Goal: Task Accomplishment & Management: Use online tool/utility

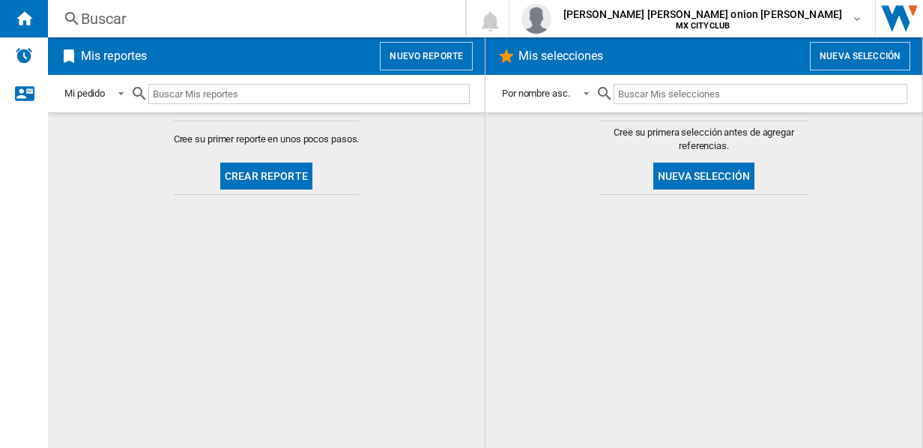
click at [822, 129] on md-content "Cree su primera selección antes de agregar referencias. Nueva selección" at bounding box center [704, 280] width 437 height 336
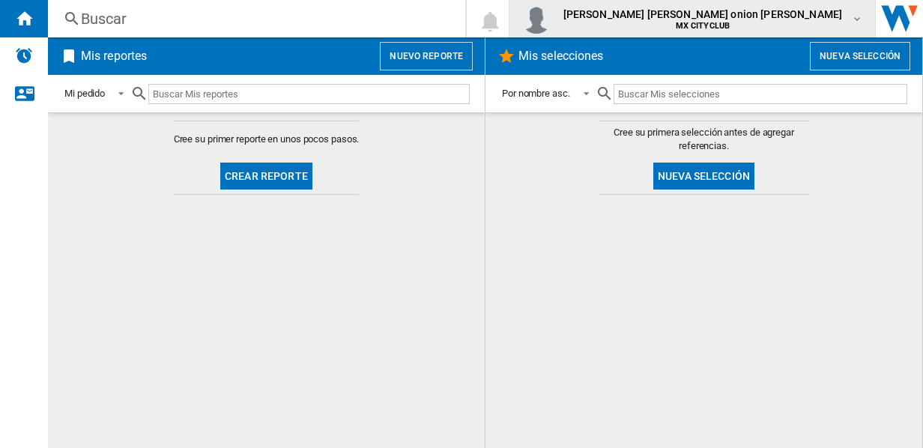
click at [808, 10] on span "[PERSON_NAME] onion [PERSON_NAME]" at bounding box center [704, 14] width 280 height 15
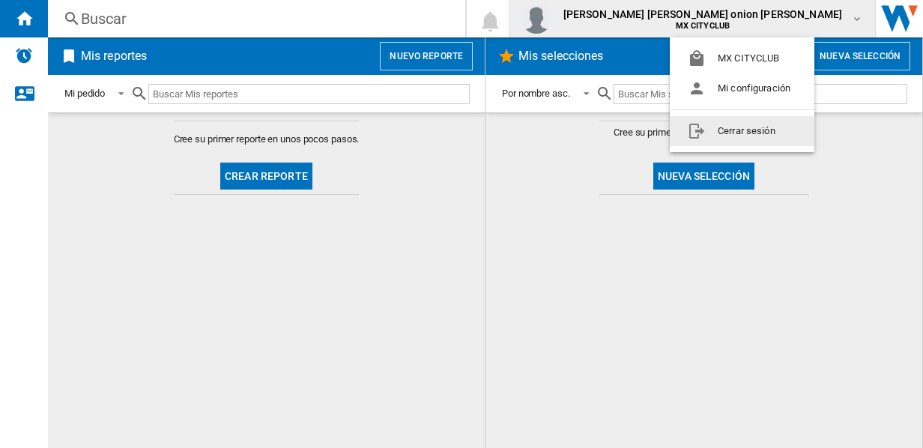
click at [740, 135] on button "Cerrar sesión" at bounding box center [742, 131] width 145 height 30
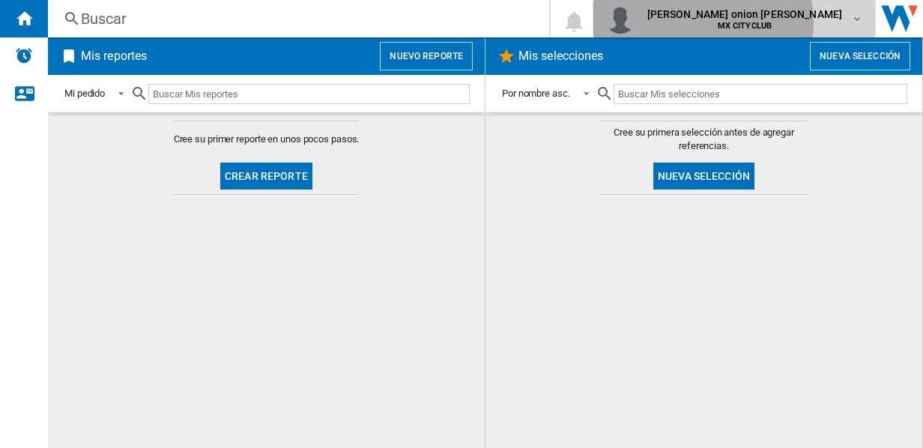
click at [773, 22] on b "MX CITYCLUB" at bounding box center [745, 26] width 55 height 10
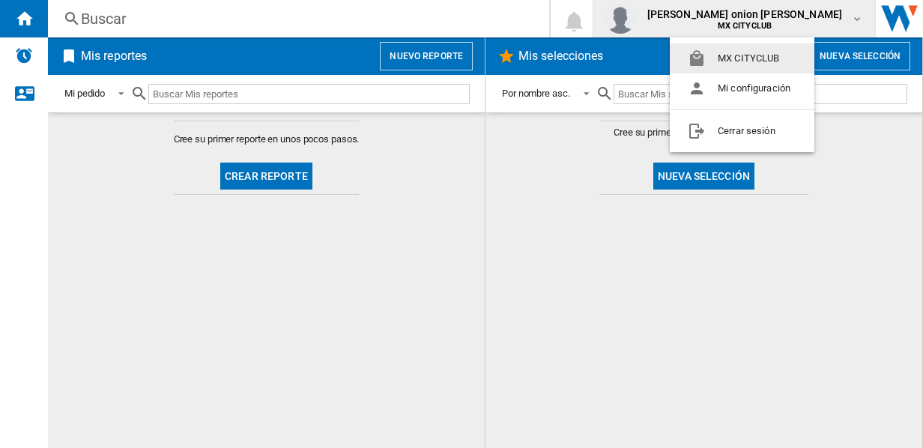
click at [838, 220] on md-backdrop at bounding box center [461, 224] width 923 height 448
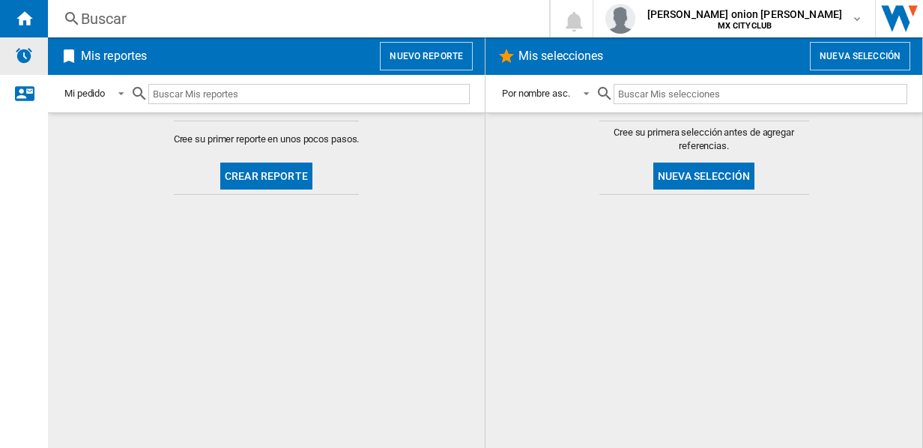
click at [19, 49] on img "Alertas" at bounding box center [24, 55] width 18 height 18
click at [18, 98] on ng-md-icon "Contáctanos" at bounding box center [24, 93] width 18 height 18
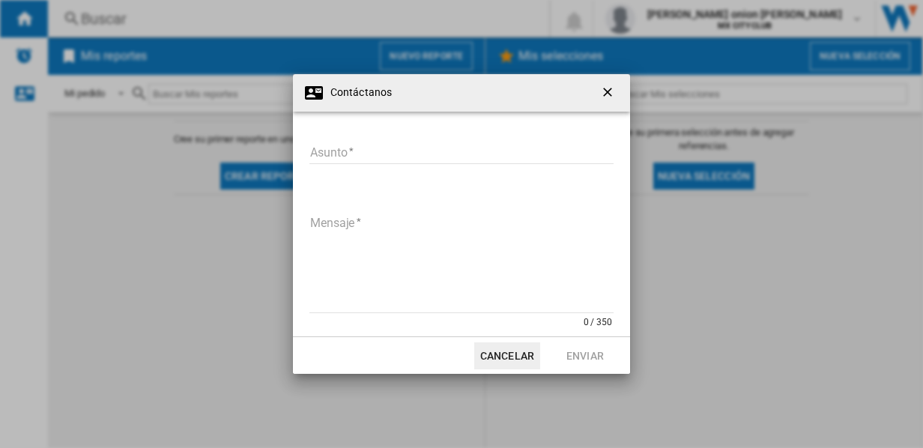
click at [607, 88] on ng-md-icon "getI18NText('BUTTONS.CLOSE_DIALOG')" at bounding box center [609, 94] width 18 height 18
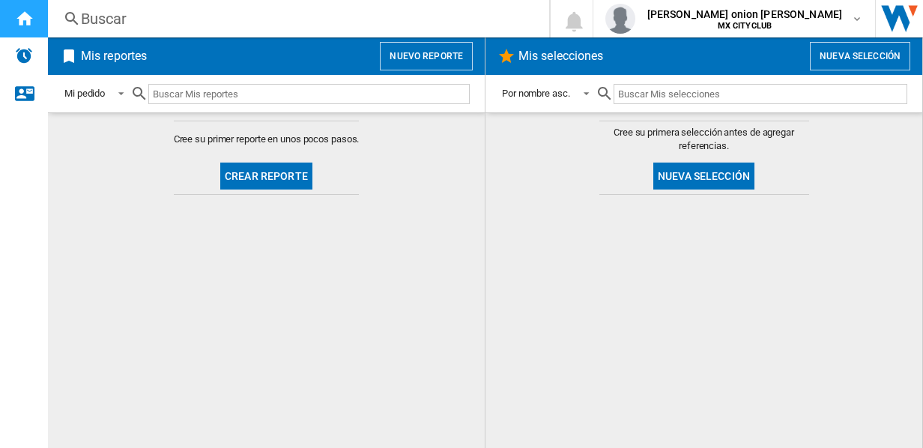
click at [25, 13] on ng-md-icon "Inicio" at bounding box center [24, 18] width 18 height 18
click at [102, 91] on div "Mi pedido" at bounding box center [84, 93] width 40 height 11
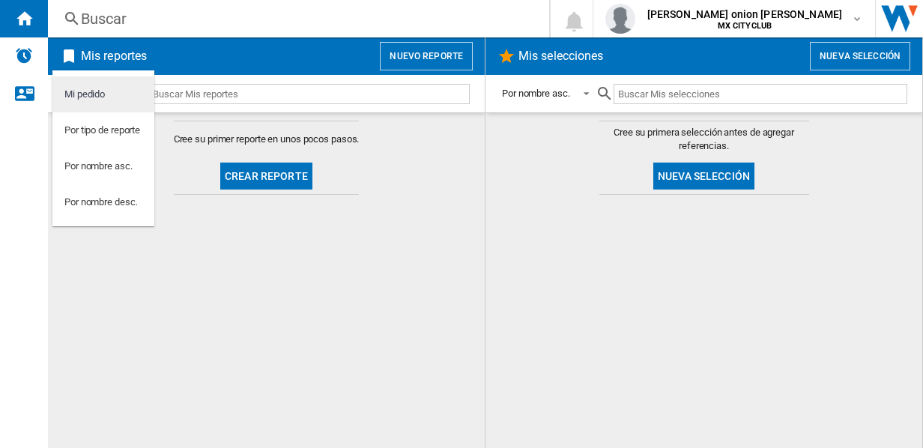
click at [90, 97] on div "Mi pedido" at bounding box center [84, 94] width 40 height 13
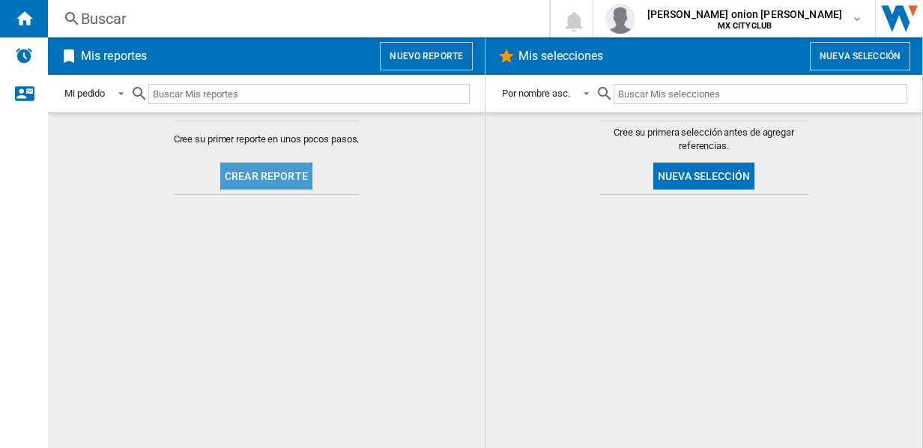
click at [261, 177] on button "Crear reporte" at bounding box center [266, 176] width 92 height 27
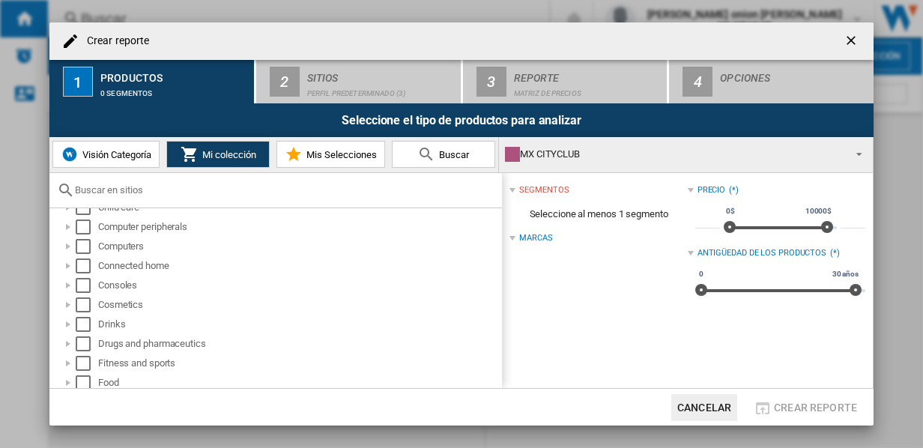
scroll to position [91, 0]
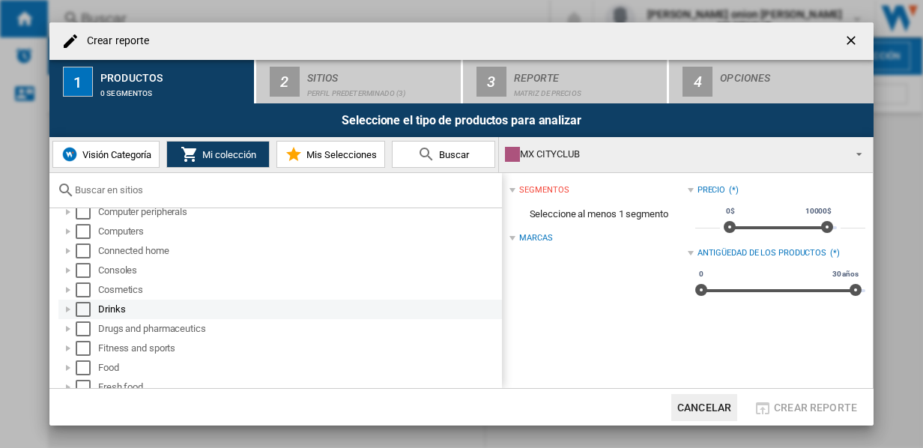
click at [89, 307] on div "Select" at bounding box center [83, 309] width 15 height 15
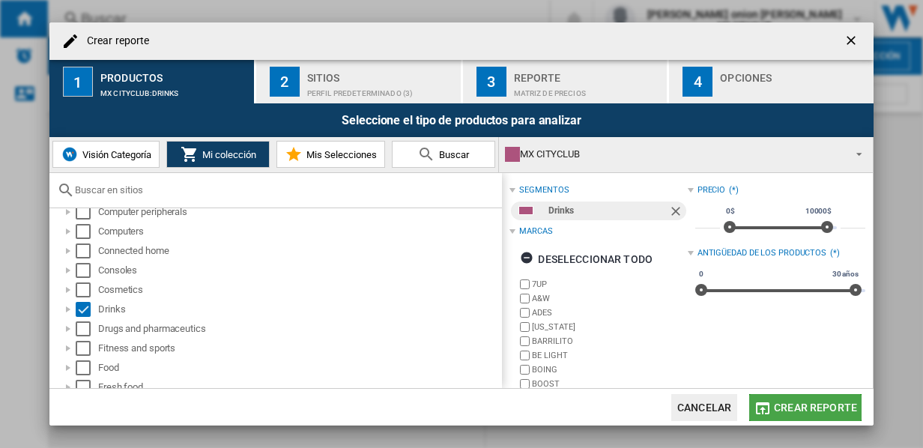
click at [812, 414] on button "Crear reporte" at bounding box center [805, 407] width 112 height 27
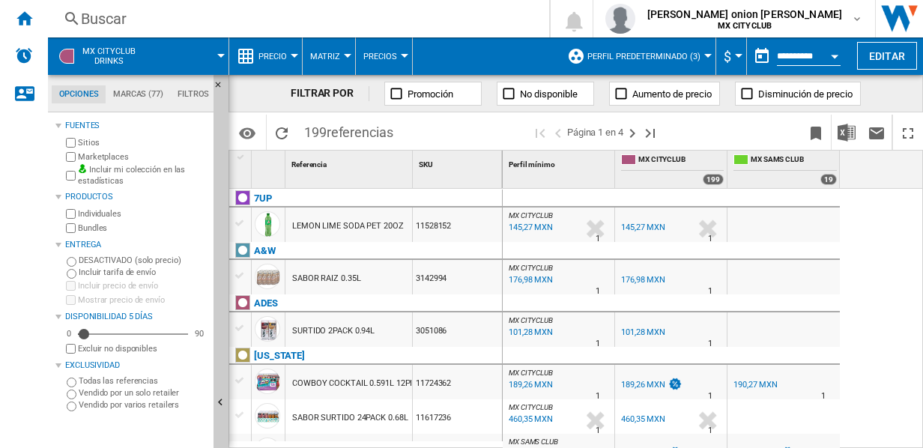
click at [697, 59] on span "Perfil predeterminado (3)" at bounding box center [643, 57] width 113 height 10
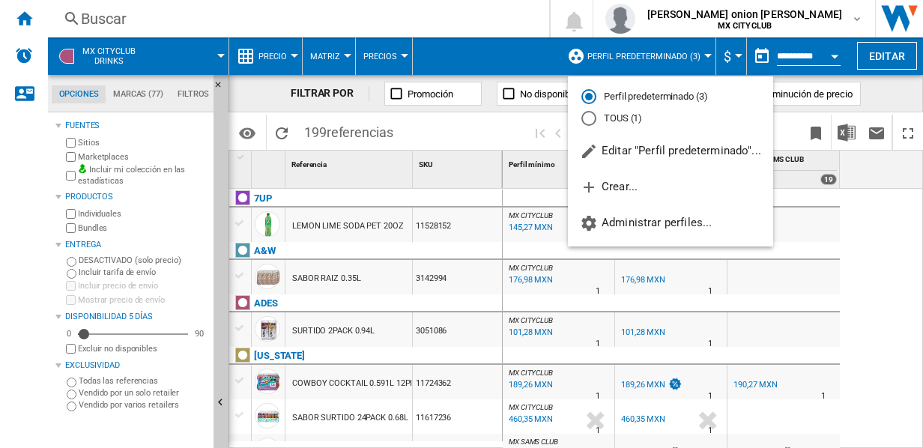
click at [630, 119] on md-radio-button "TOUS (1)" at bounding box center [670, 119] width 178 height 14
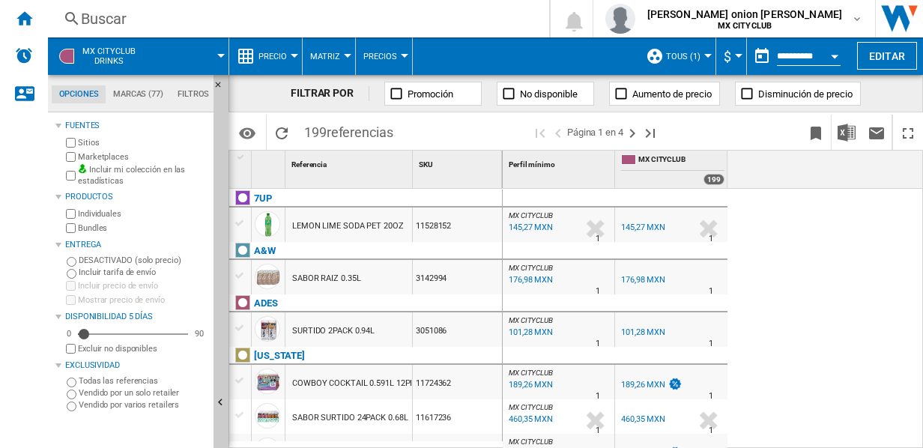
click at [689, 55] on span "TOUS (1)" at bounding box center [683, 57] width 34 height 10
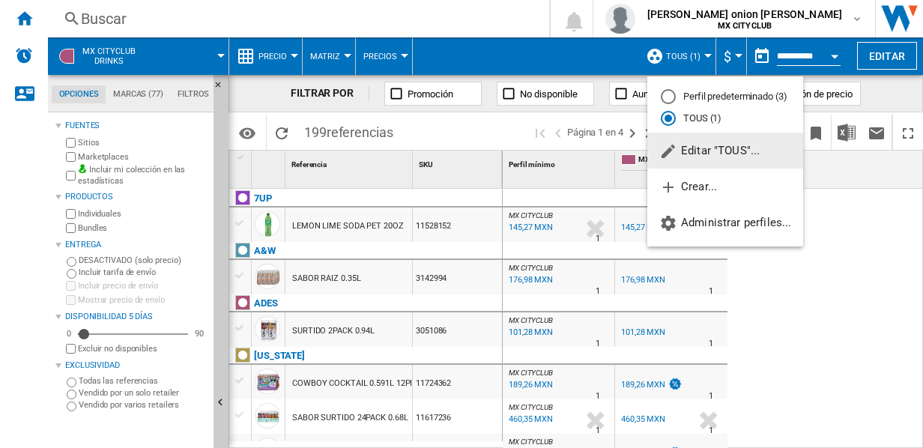
click at [684, 100] on md-radio-button "Perfil predeterminado (3)" at bounding box center [725, 97] width 129 height 14
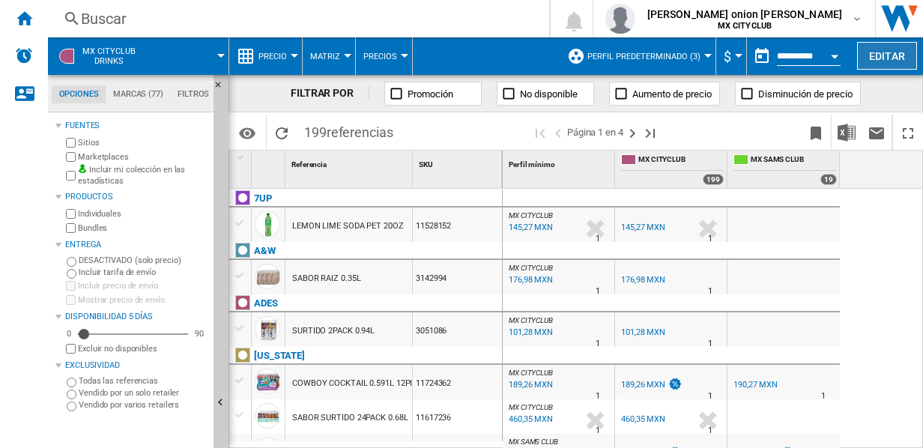
click at [865, 65] on button "Editar" at bounding box center [887, 56] width 60 height 28
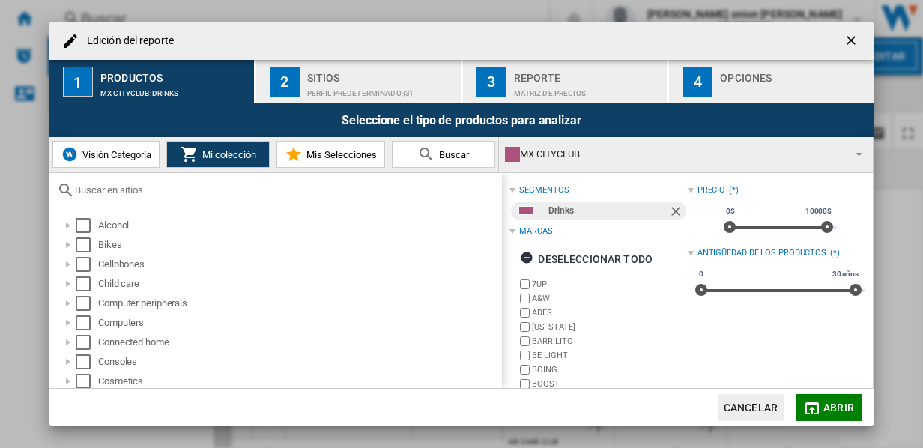
click at [371, 100] on button "2 Sitios Perfil predeterminado (3)" at bounding box center [359, 81] width 206 height 43
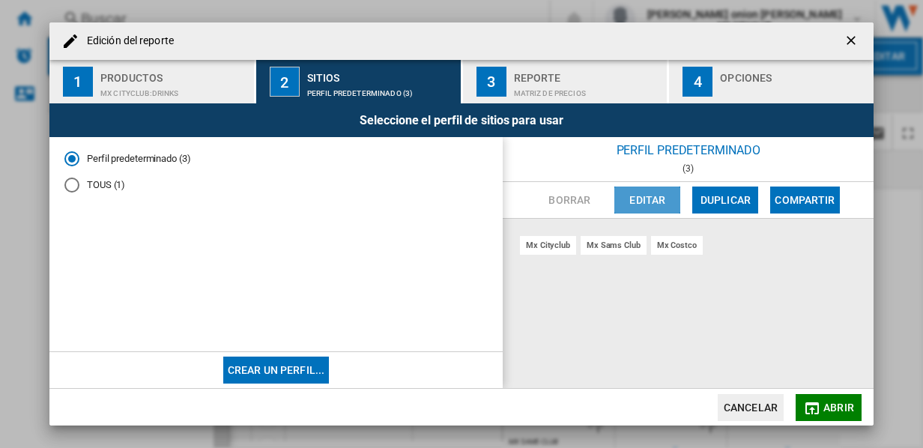
click at [665, 201] on button "Editar" at bounding box center [647, 200] width 66 height 27
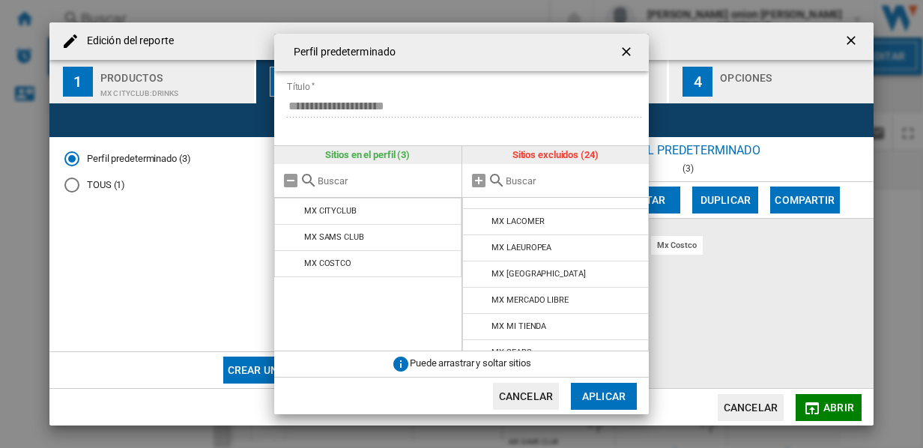
scroll to position [477, 0]
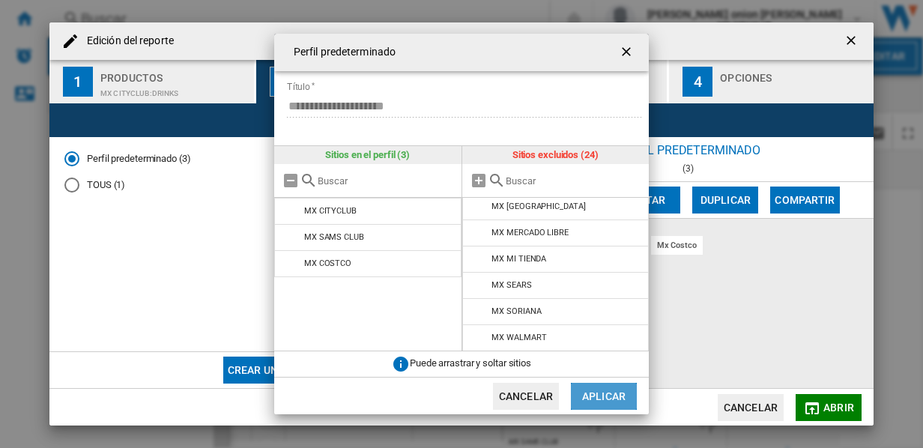
click at [613, 391] on button "Aplicar" at bounding box center [604, 396] width 66 height 27
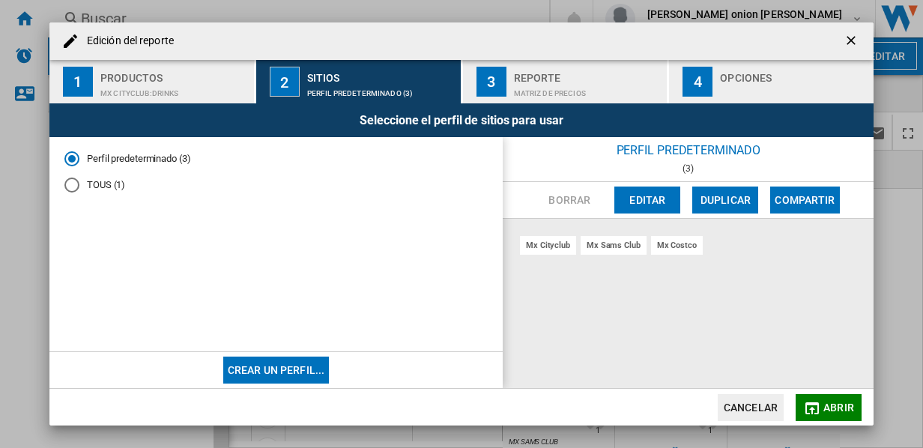
click at [591, 82] on div "Matriz de precios" at bounding box center [588, 90] width 148 height 16
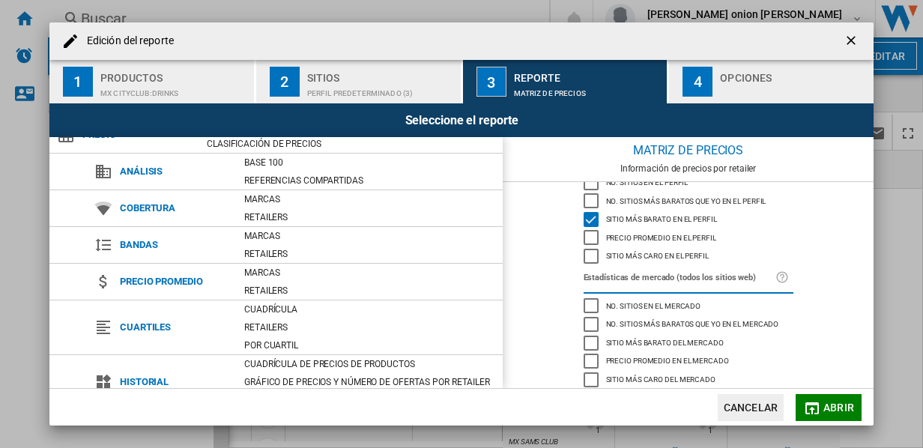
scroll to position [0, 0]
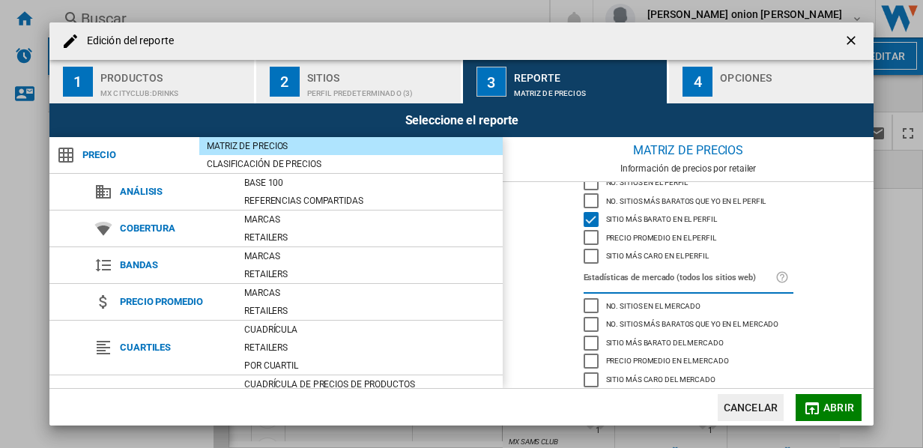
click at [235, 141] on div "Matriz de precios" at bounding box center [350, 146] width 303 height 15
click at [236, 164] on div "Clasificación de precios" at bounding box center [350, 164] width 303 height 15
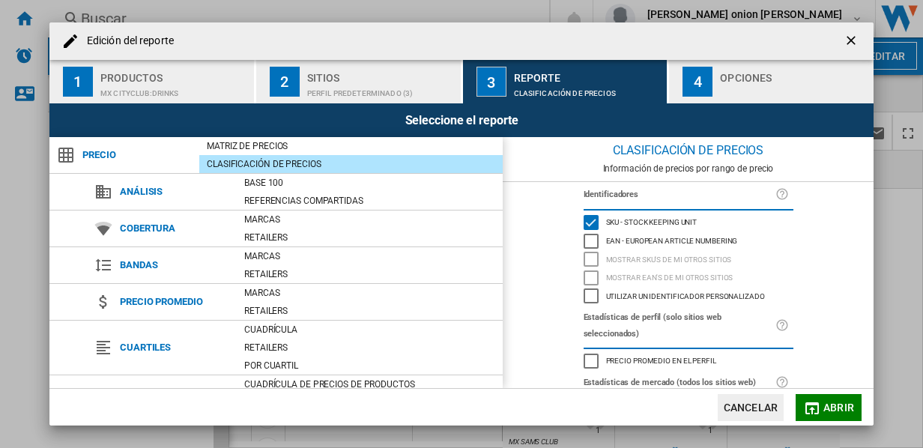
click at [736, 73] on div "Opciones" at bounding box center [794, 74] width 148 height 16
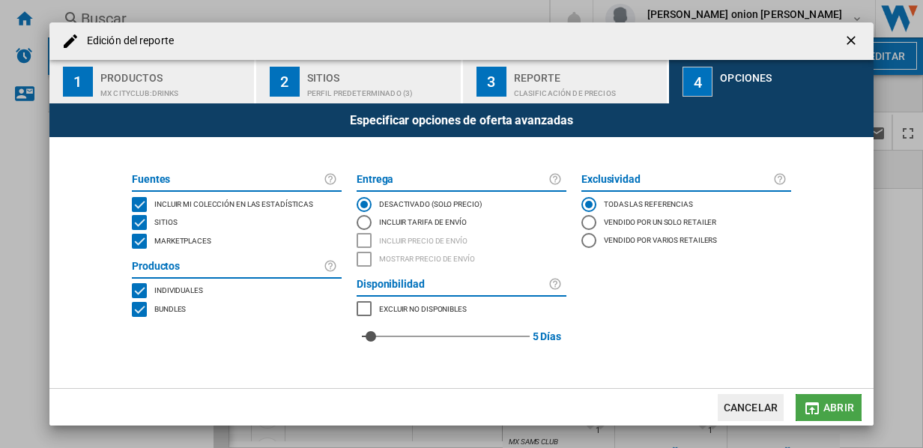
click at [834, 399] on button "Abrir" at bounding box center [829, 407] width 66 height 27
